Goal: Find specific page/section: Find specific page/section

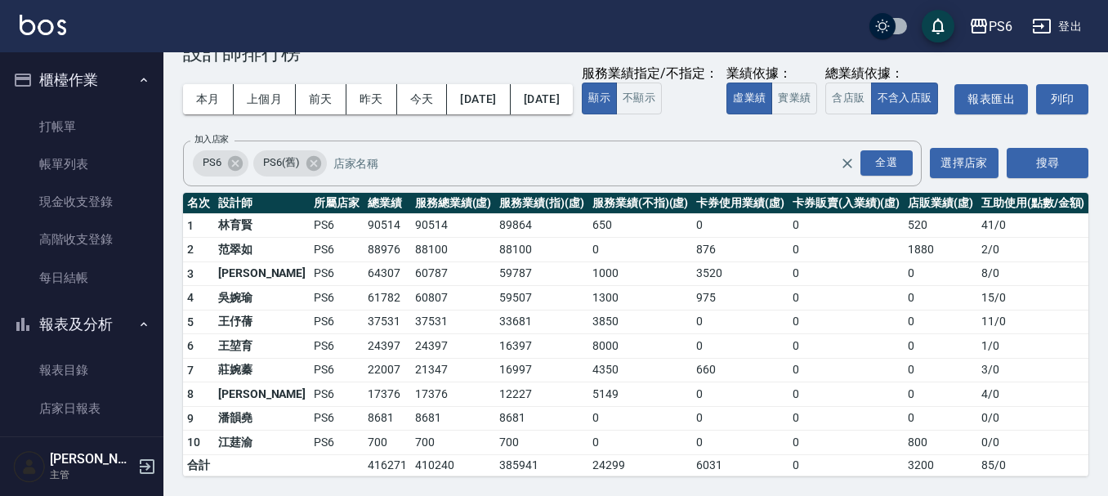
scroll to position [327, 0]
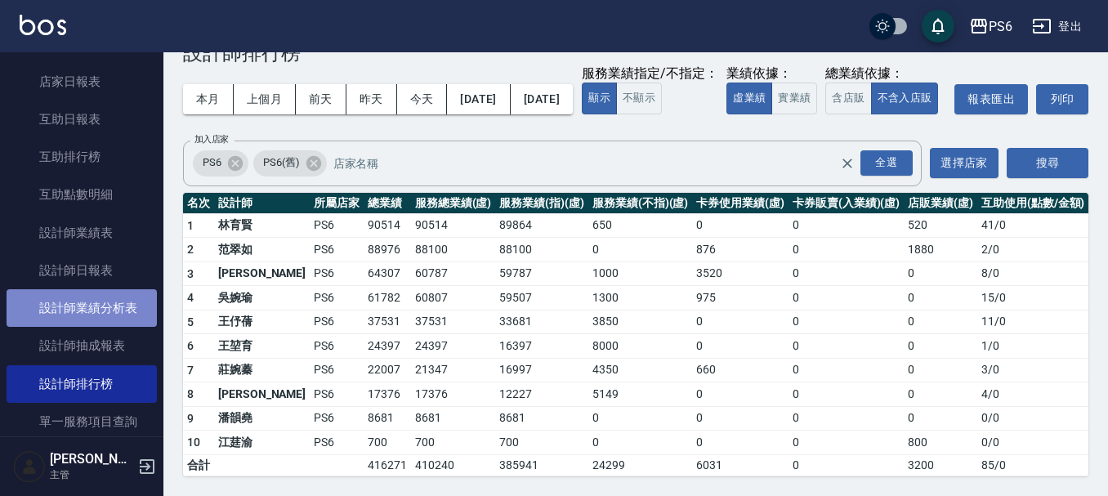
click at [111, 308] on link "設計師業績分析表" at bounding box center [82, 308] width 150 height 38
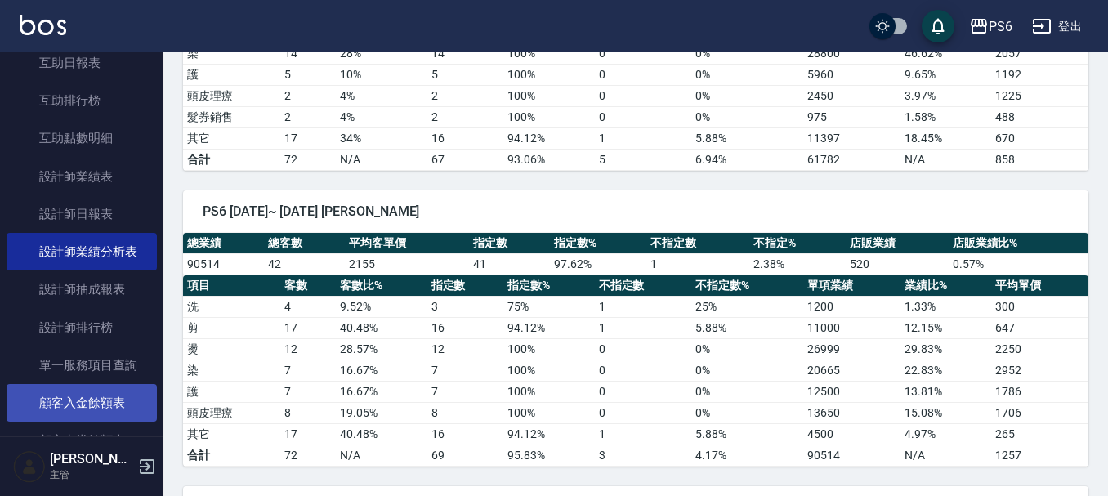
scroll to position [409, 0]
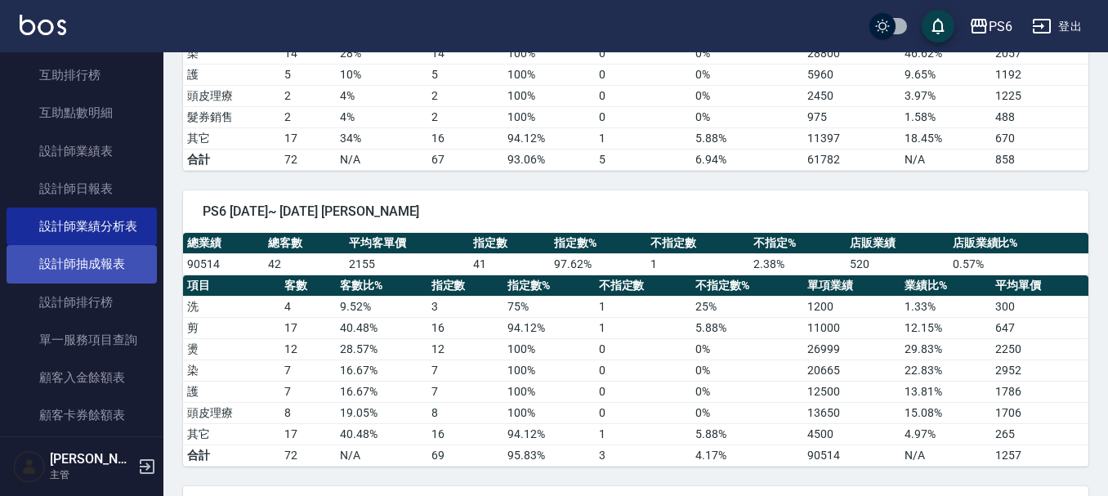
click at [120, 258] on link "設計師抽成報表" at bounding box center [82, 264] width 150 height 38
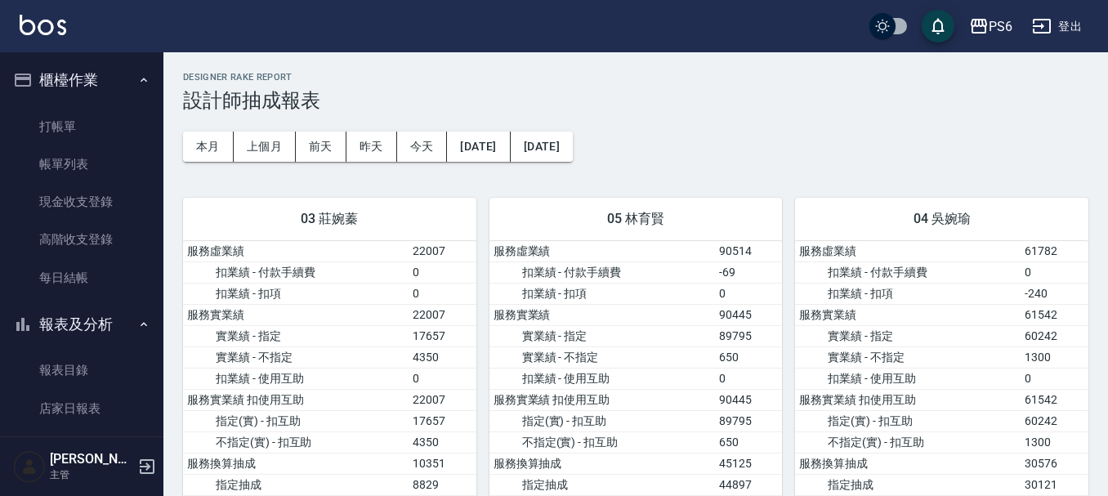
click at [561, 89] on h3 "設計師抽成報表" at bounding box center [635, 100] width 905 height 23
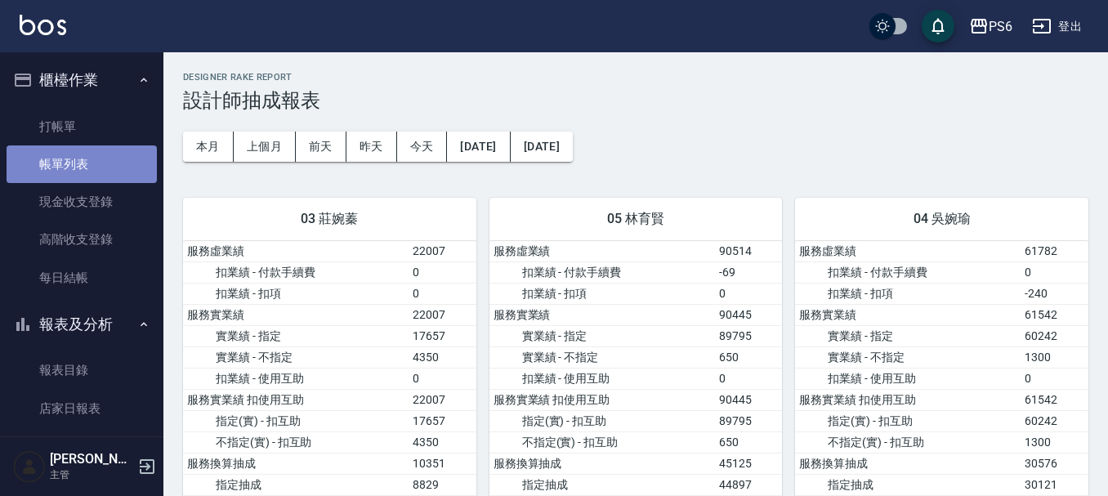
click at [90, 152] on link "帳單列表" at bounding box center [82, 164] width 150 height 38
